Goal: Task Accomplishment & Management: Use online tool/utility

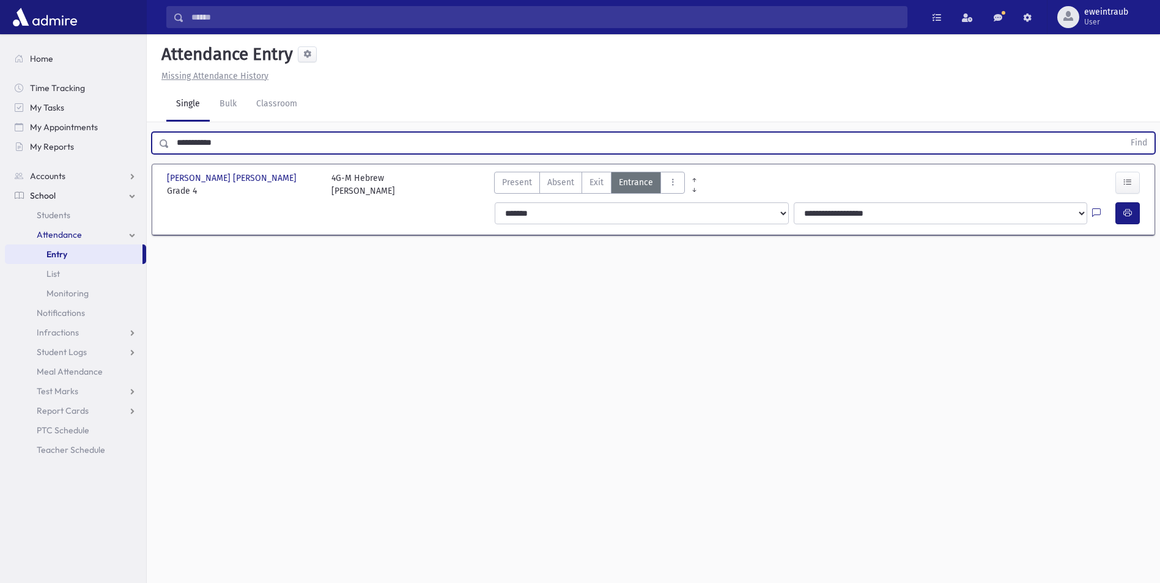
drag, startPoint x: 256, startPoint y: 144, endPoint x: 0, endPoint y: 95, distance: 260.9
click at [0, 109] on html "Search Results All Accounts Students" at bounding box center [580, 291] width 1160 height 583
click at [1123, 133] on button "Find" at bounding box center [1138, 143] width 31 height 21
click at [1124, 218] on icon "button" at bounding box center [1127, 213] width 9 height 10
drag, startPoint x: 237, startPoint y: 142, endPoint x: 0, endPoint y: 28, distance: 263.4
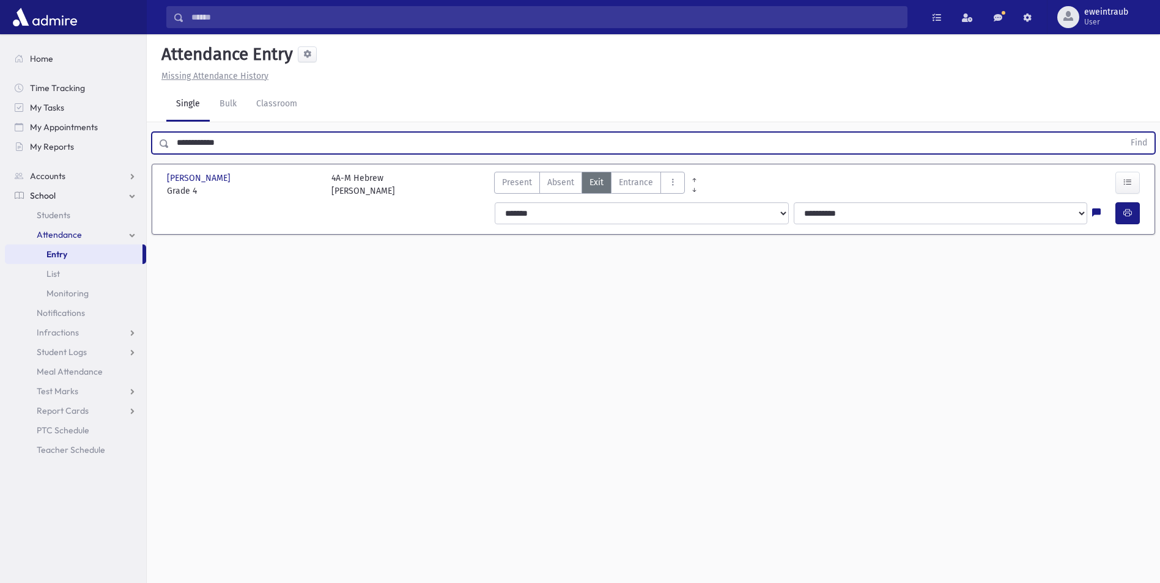
click at [0, 47] on html "Search Results All Accounts Students" at bounding box center [580, 291] width 1160 height 583
type input "**********"
click at [1123, 133] on button "Find" at bounding box center [1138, 143] width 31 height 21
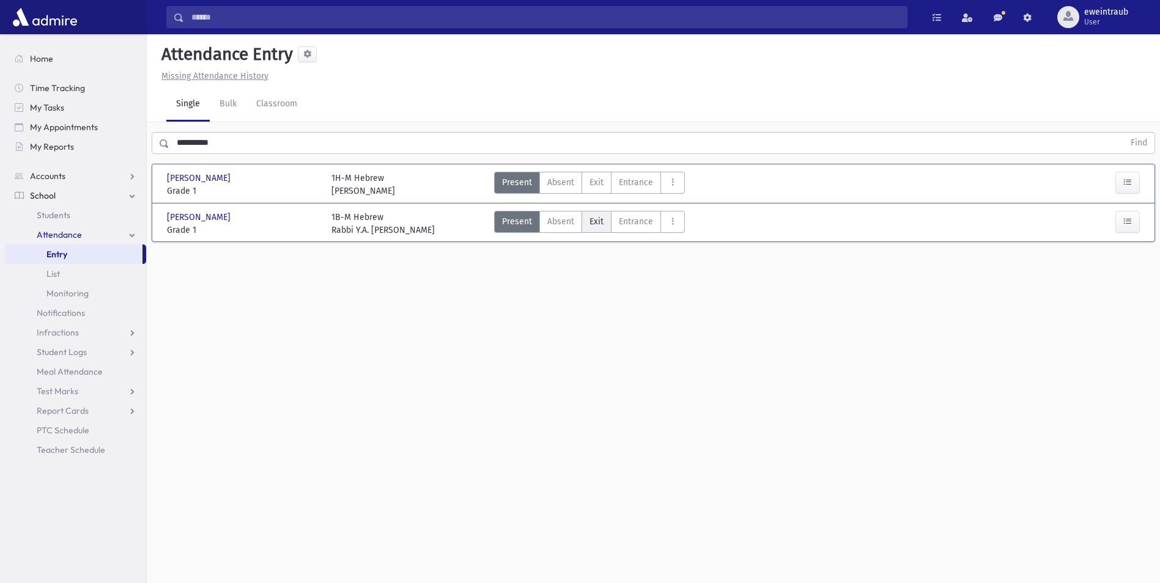
click at [601, 228] on label "Exit Ex" at bounding box center [597, 222] width 30 height 22
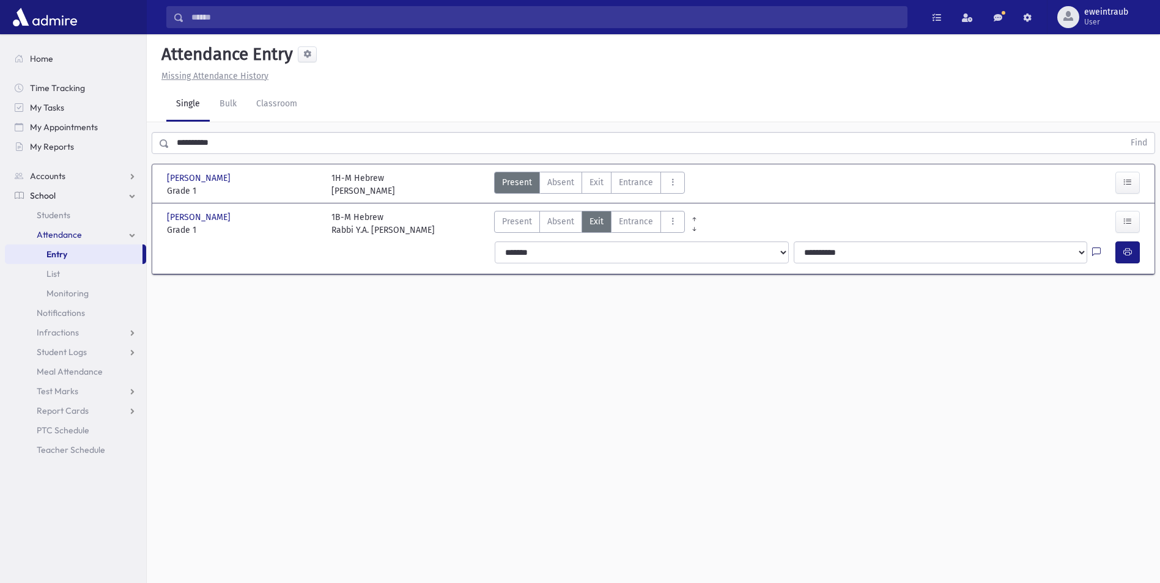
click at [1098, 254] on icon at bounding box center [1096, 253] width 9 height 10
click at [1091, 319] on textarea "Note" at bounding box center [1072, 315] width 143 height 47
type textarea "****"
click at [1137, 358] on button "Save" at bounding box center [1126, 360] width 35 height 22
click at [1128, 257] on icon "button" at bounding box center [1127, 252] width 9 height 10
